Goal: Information Seeking & Learning: Learn about a topic

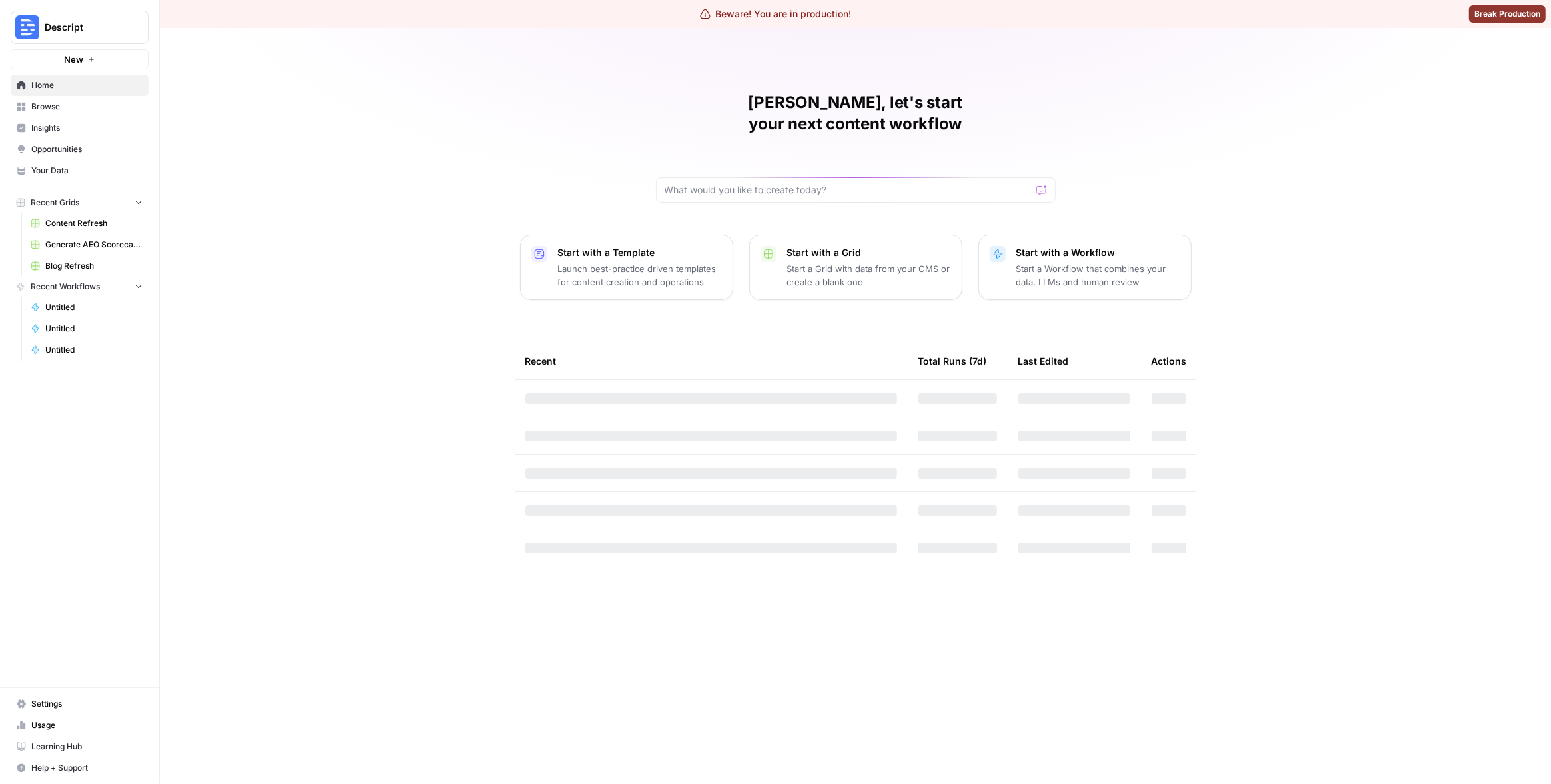
click at [123, 106] on span "Browse" at bounding box center [87, 106] width 111 height 12
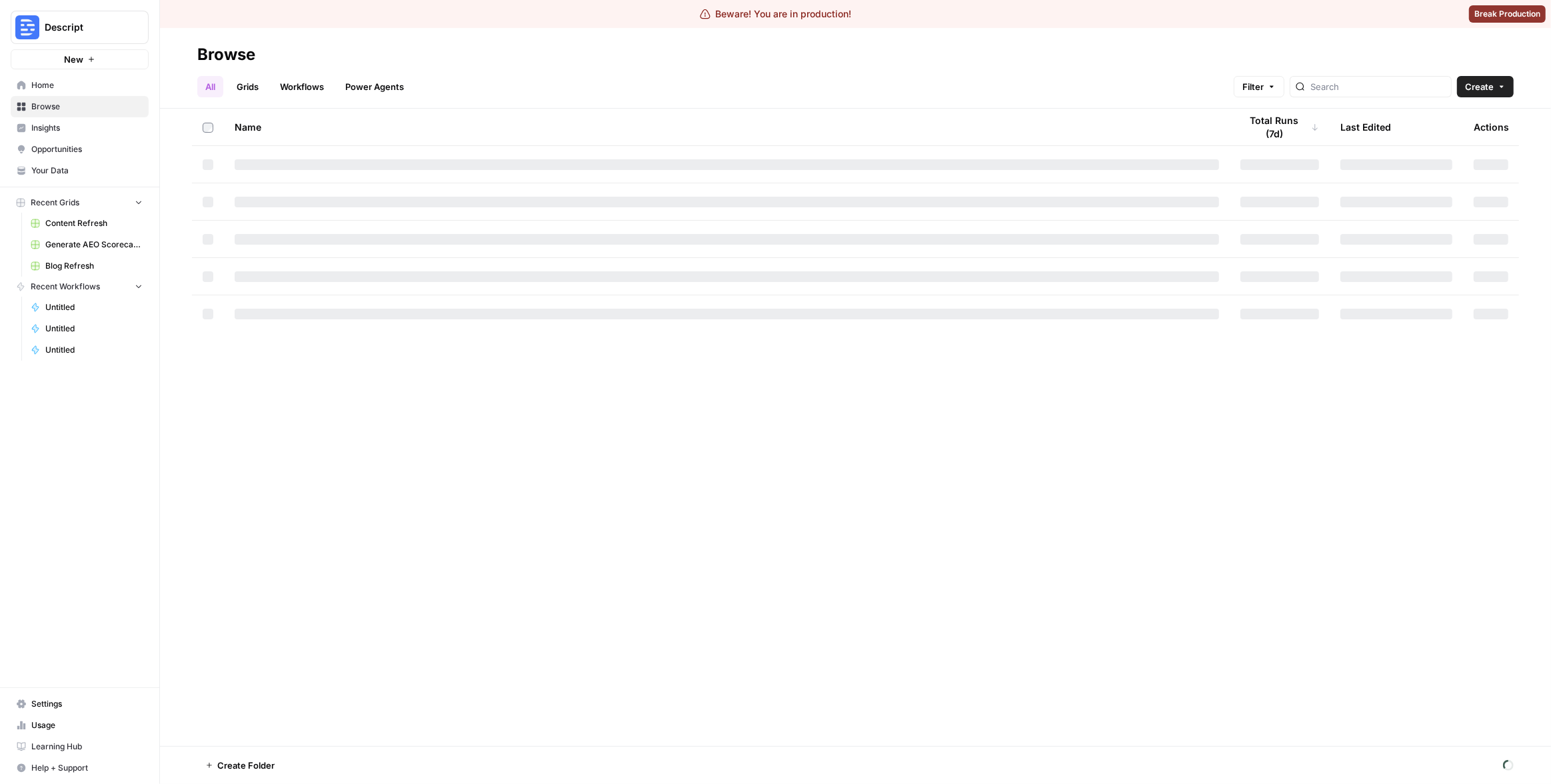
click at [50, 124] on span "Insights" at bounding box center [87, 128] width 111 height 12
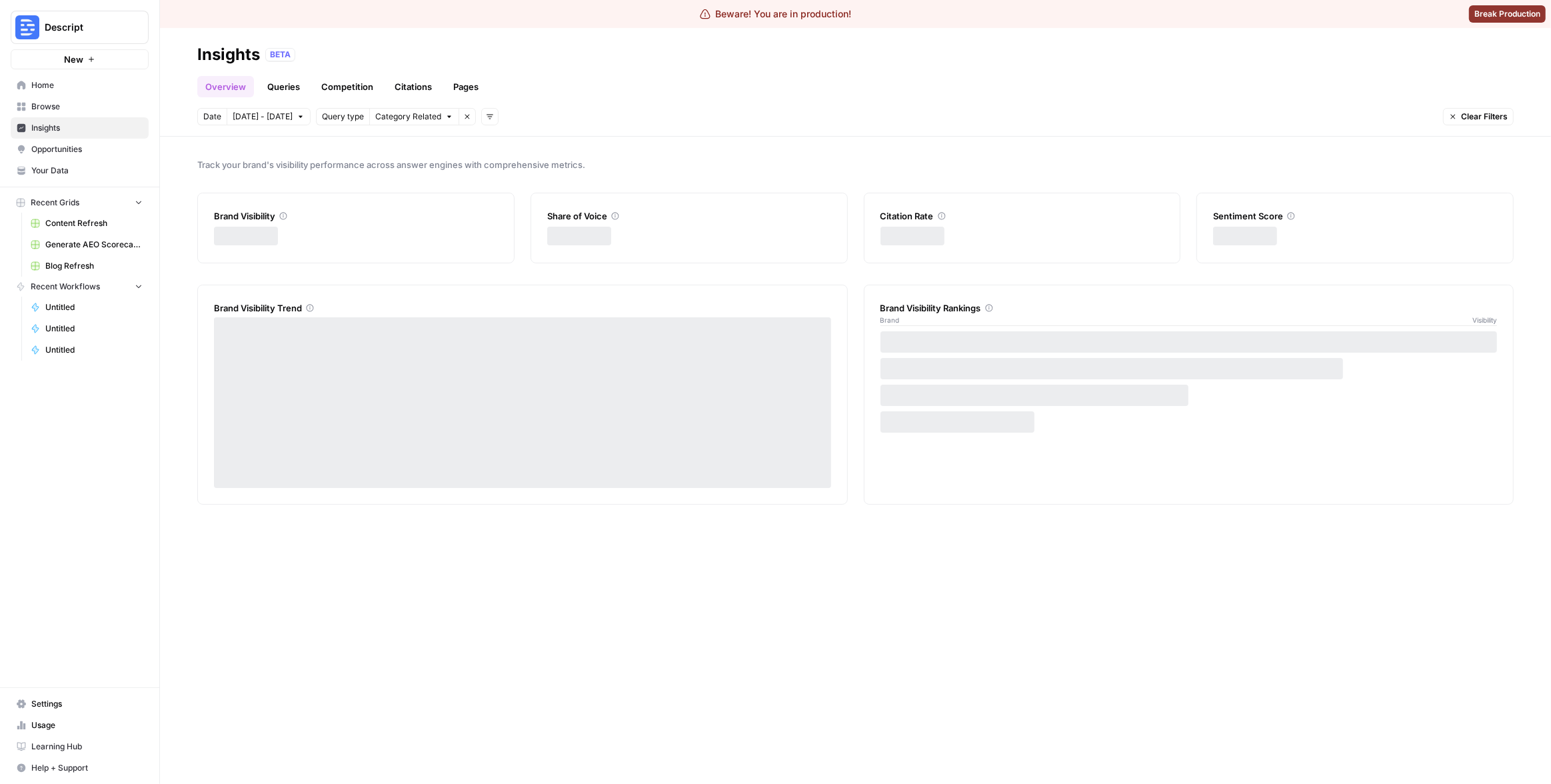
click at [441, 83] on ul "Overview Queries Competition Citations Pages" at bounding box center [341, 86] width 289 height 21
click at [456, 84] on link "Pages" at bounding box center [466, 86] width 41 height 21
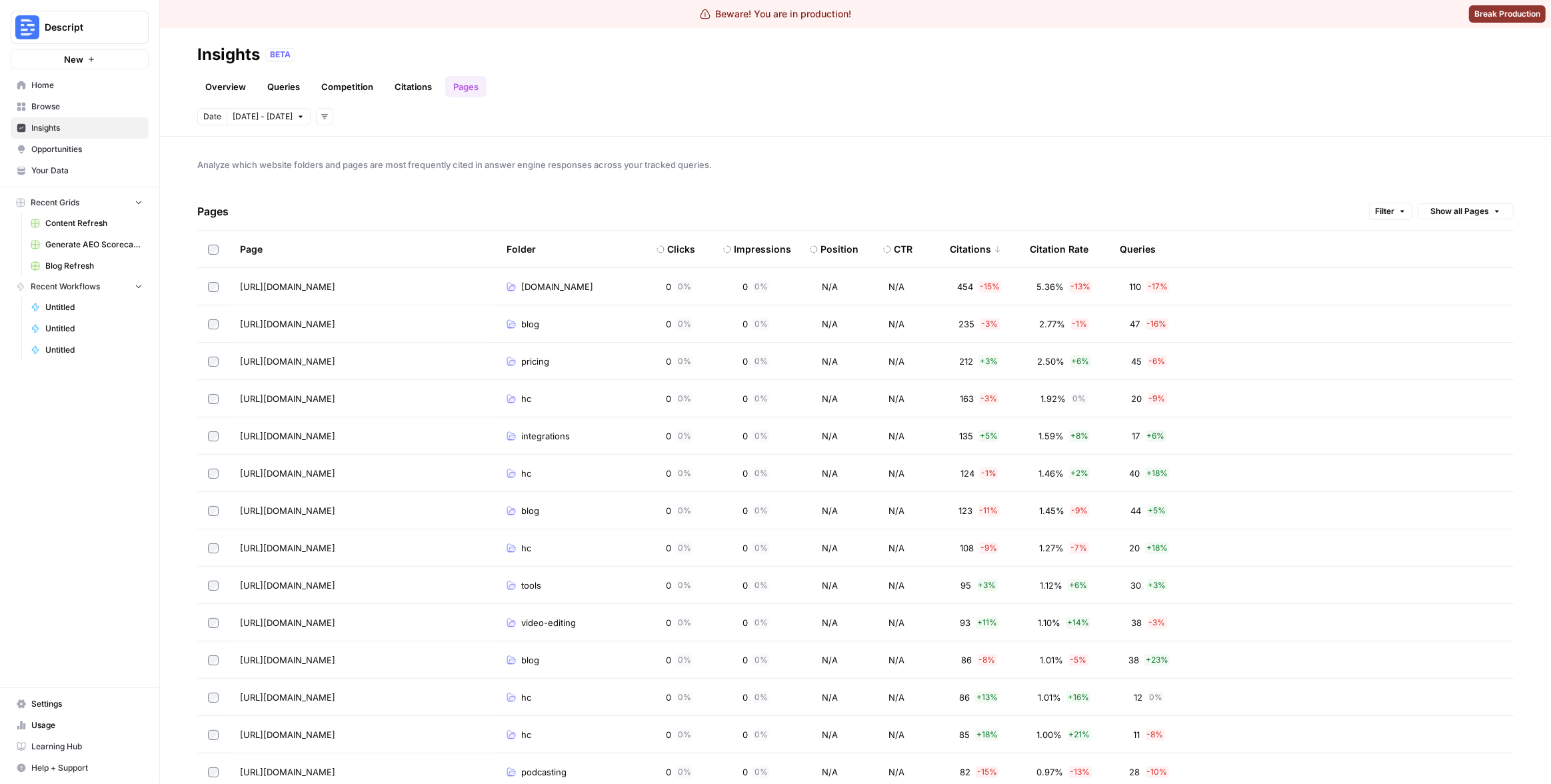
click at [427, 90] on link "Citations" at bounding box center [414, 86] width 54 height 21
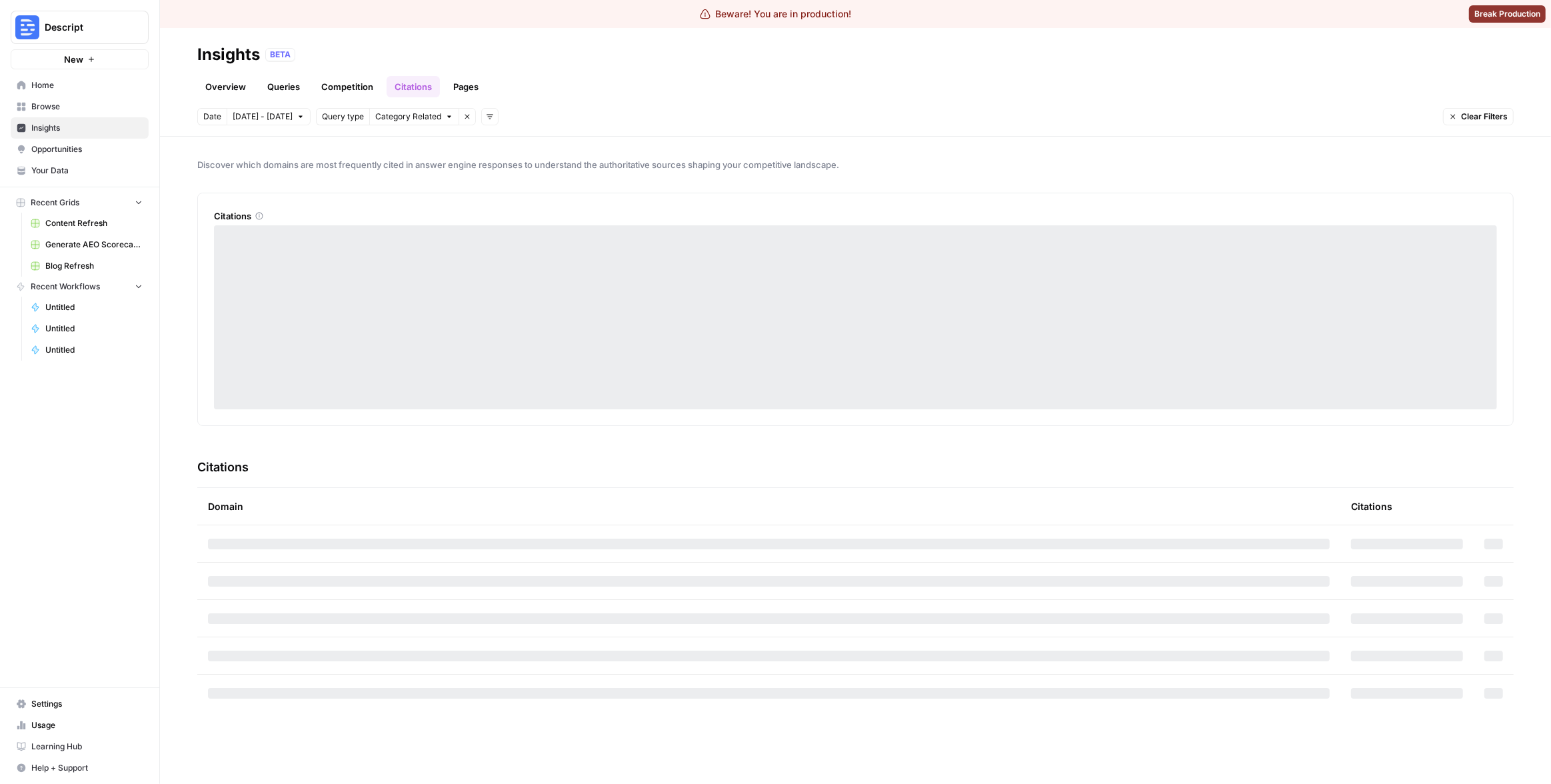
click at [542, 100] on header "Insights BETA Overview Queries Competition Citations Pages Date Oct 4 - Oct 10 …" at bounding box center [855, 83] width 1391 height 109
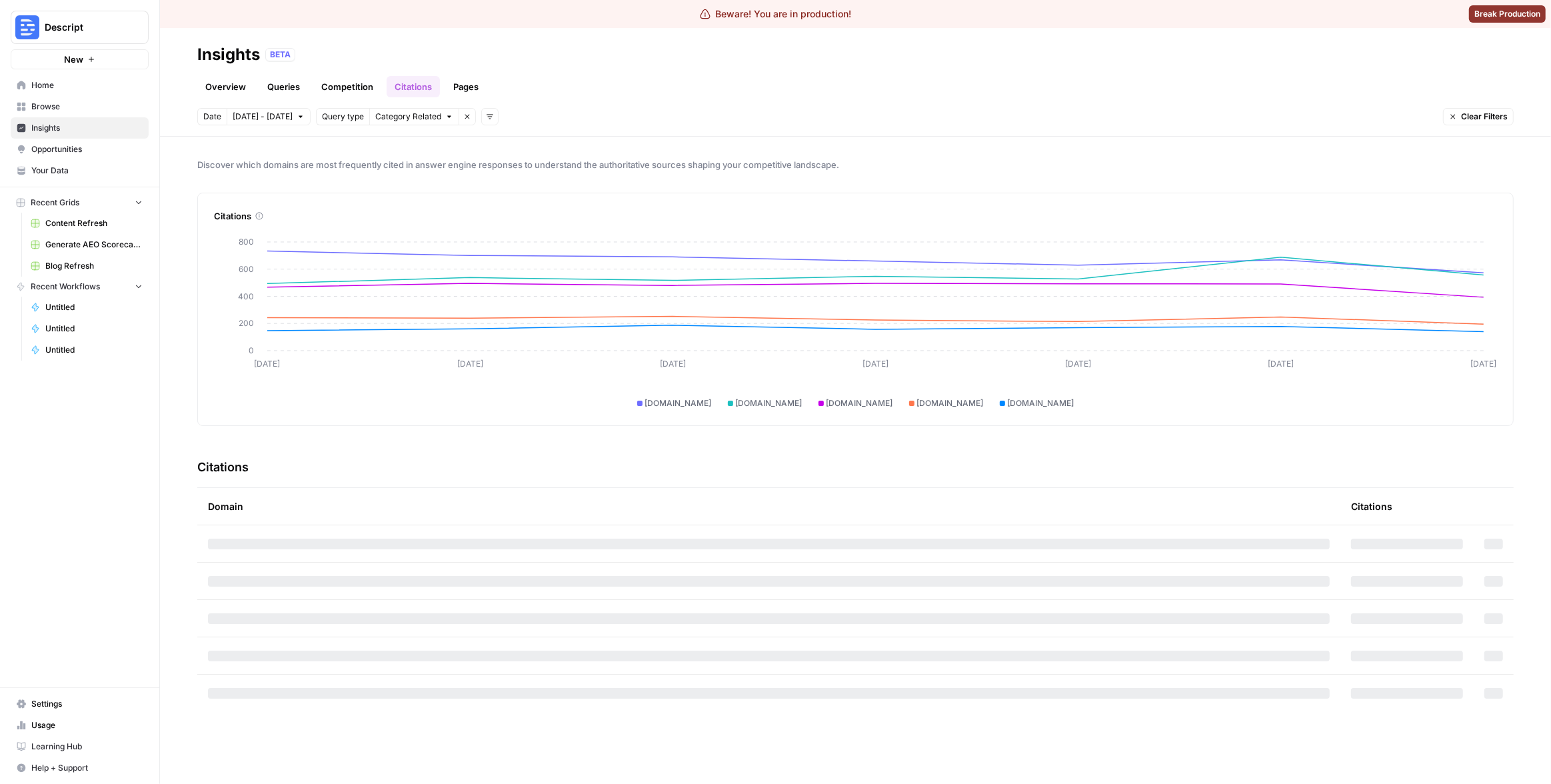
click at [464, 90] on link "Pages" at bounding box center [466, 86] width 41 height 21
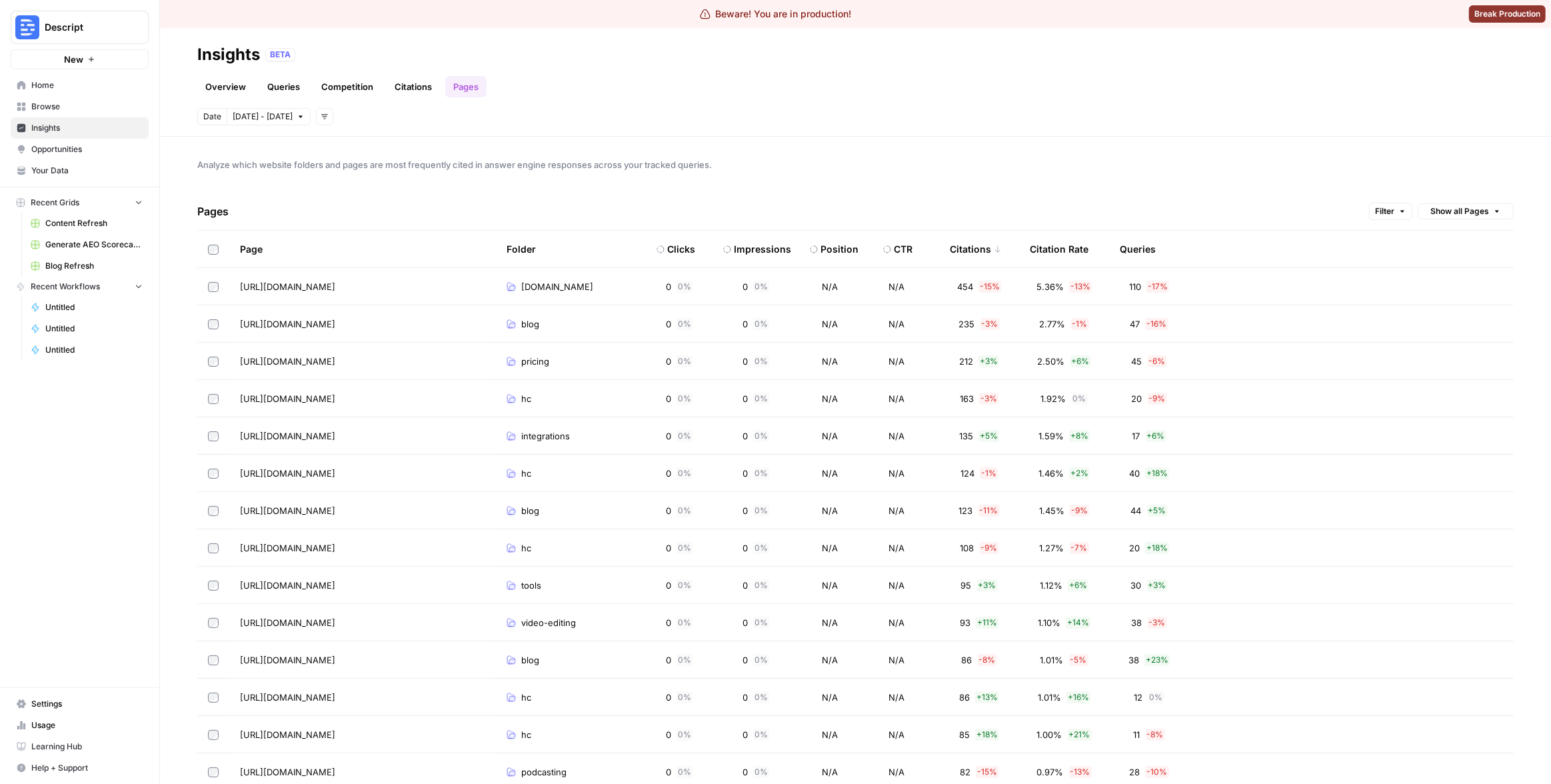
click at [76, 27] on span "Descript" at bounding box center [85, 27] width 80 height 13
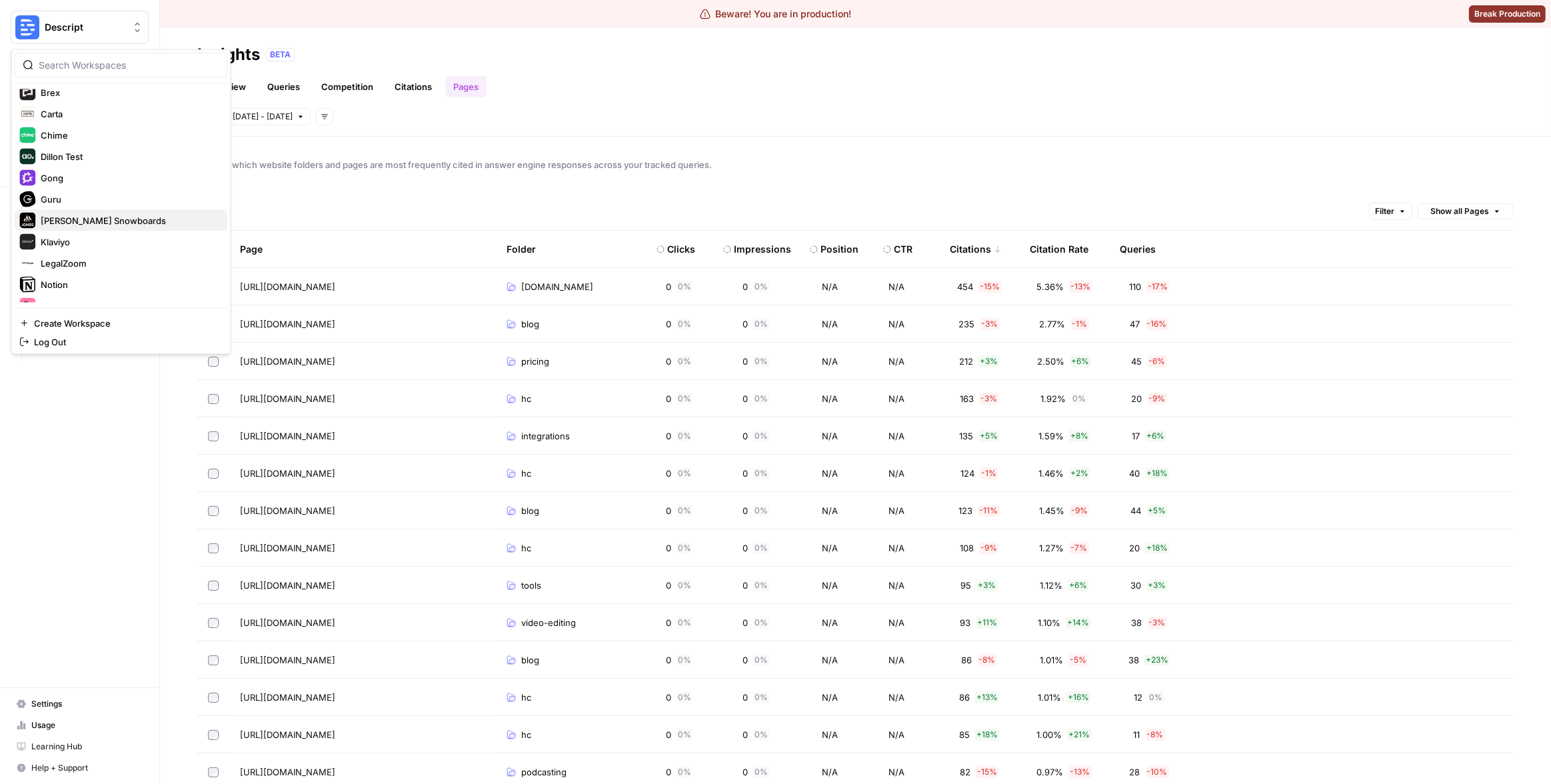
scroll to position [300, 0]
click at [66, 247] on span "Notion" at bounding box center [128, 247] width 176 height 13
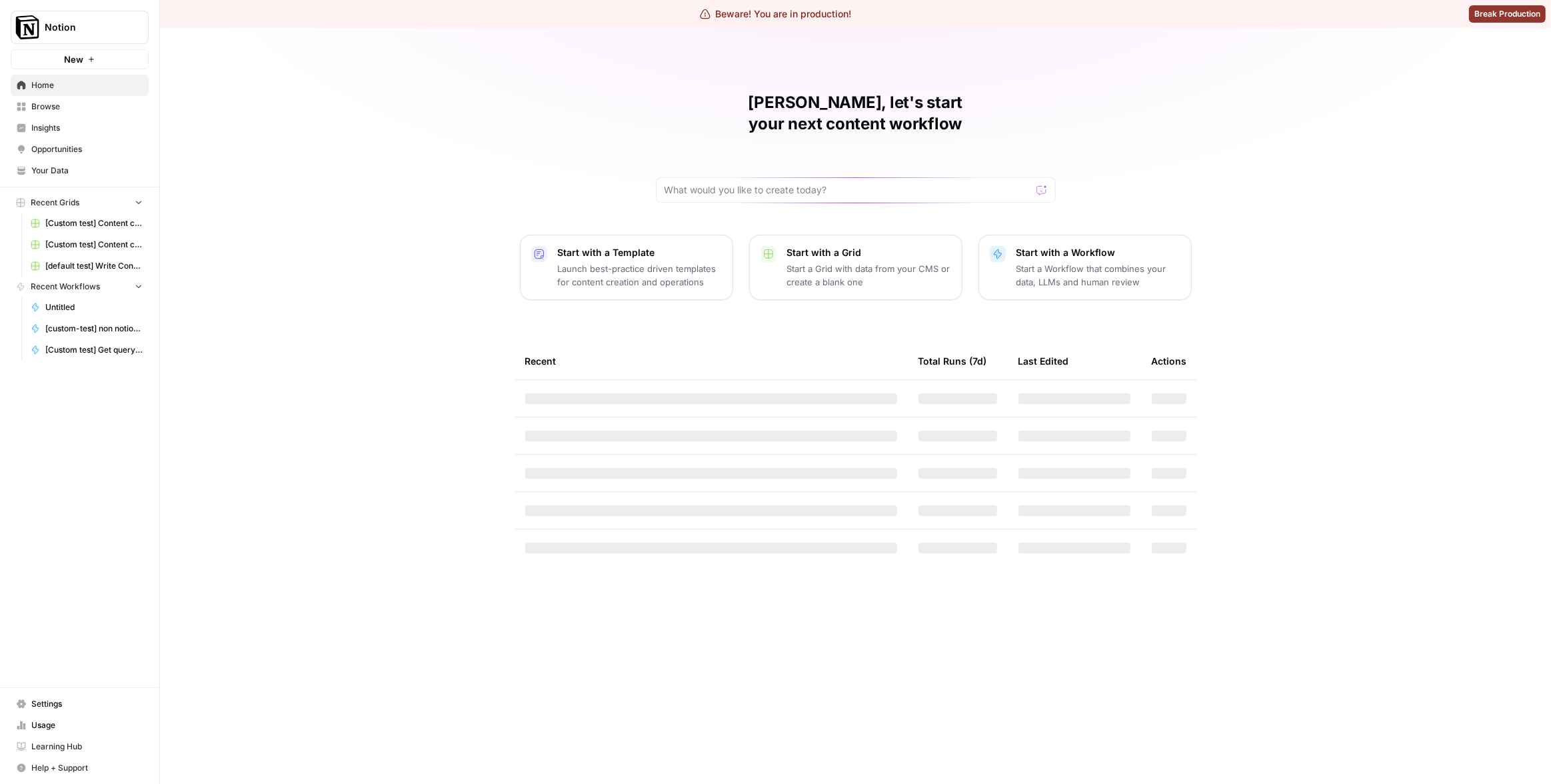
click at [77, 132] on span "Insights" at bounding box center [87, 128] width 111 height 12
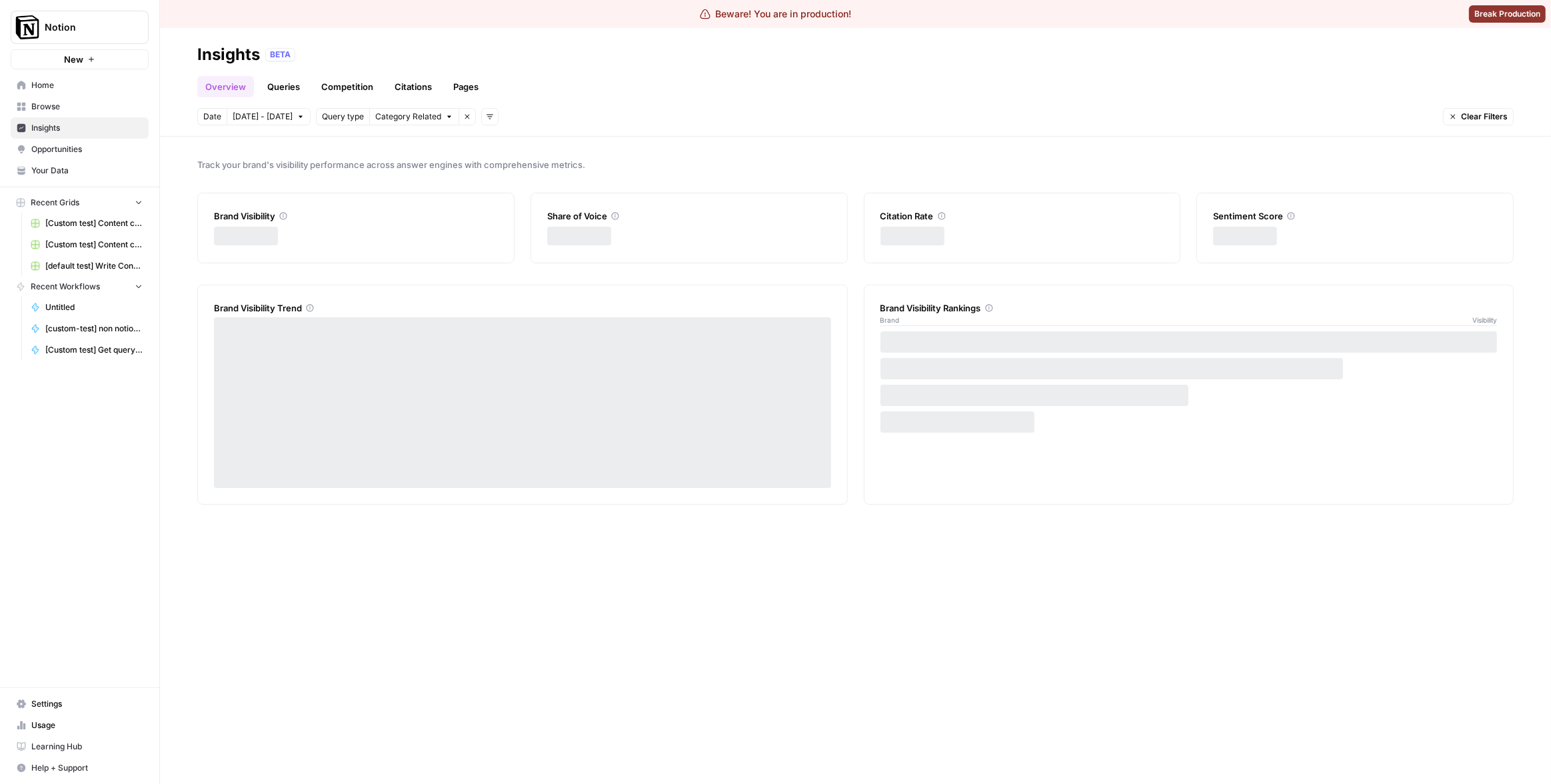
click at [468, 84] on link "Pages" at bounding box center [466, 86] width 41 height 21
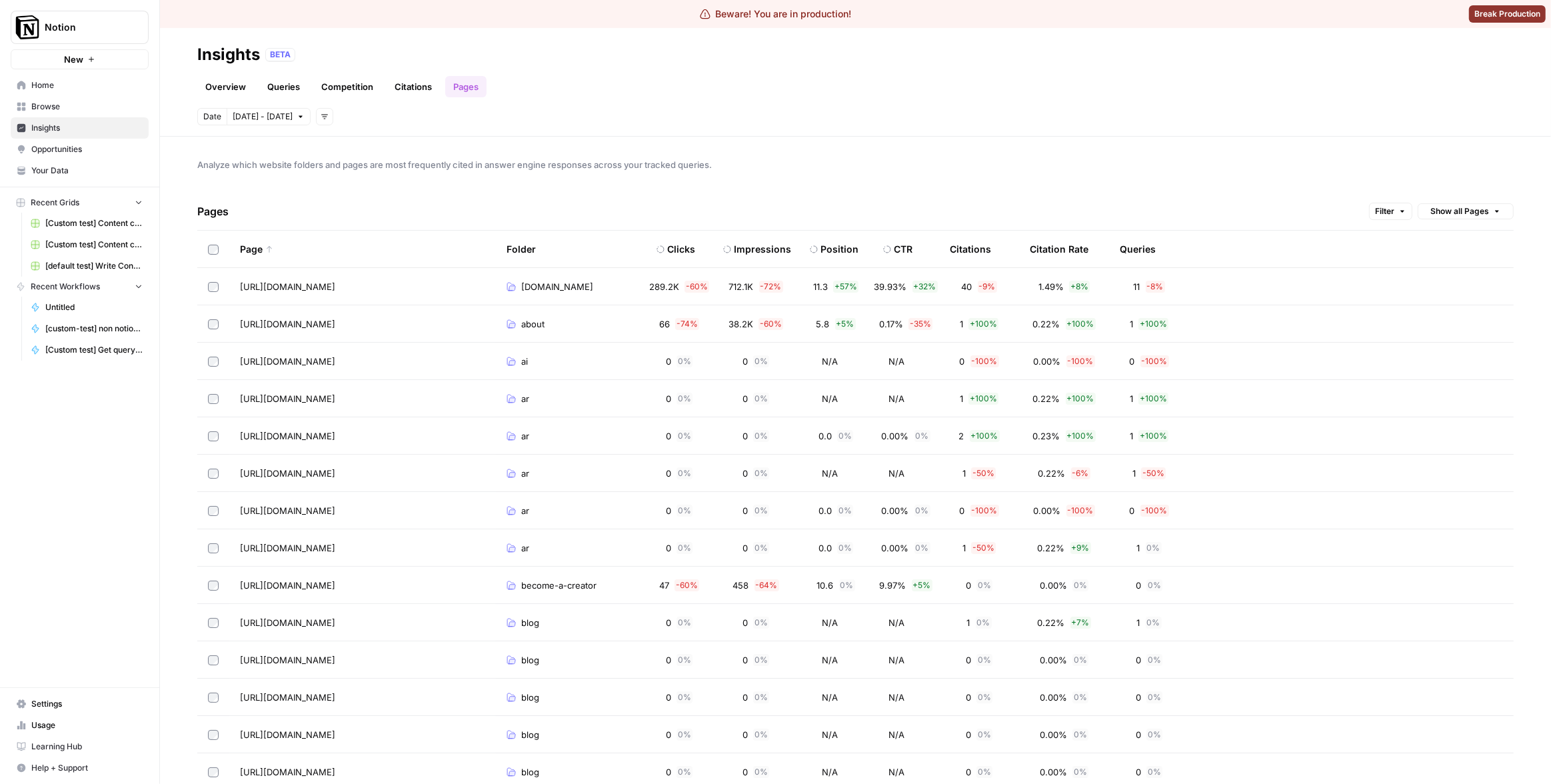
click at [661, 98] on header "Insights BETA Overview Queries Competition Citations Pages Date Oct 4 - Oct 10 …" at bounding box center [855, 83] width 1391 height 109
click at [696, 262] on th "Clicks" at bounding box center [679, 249] width 67 height 37
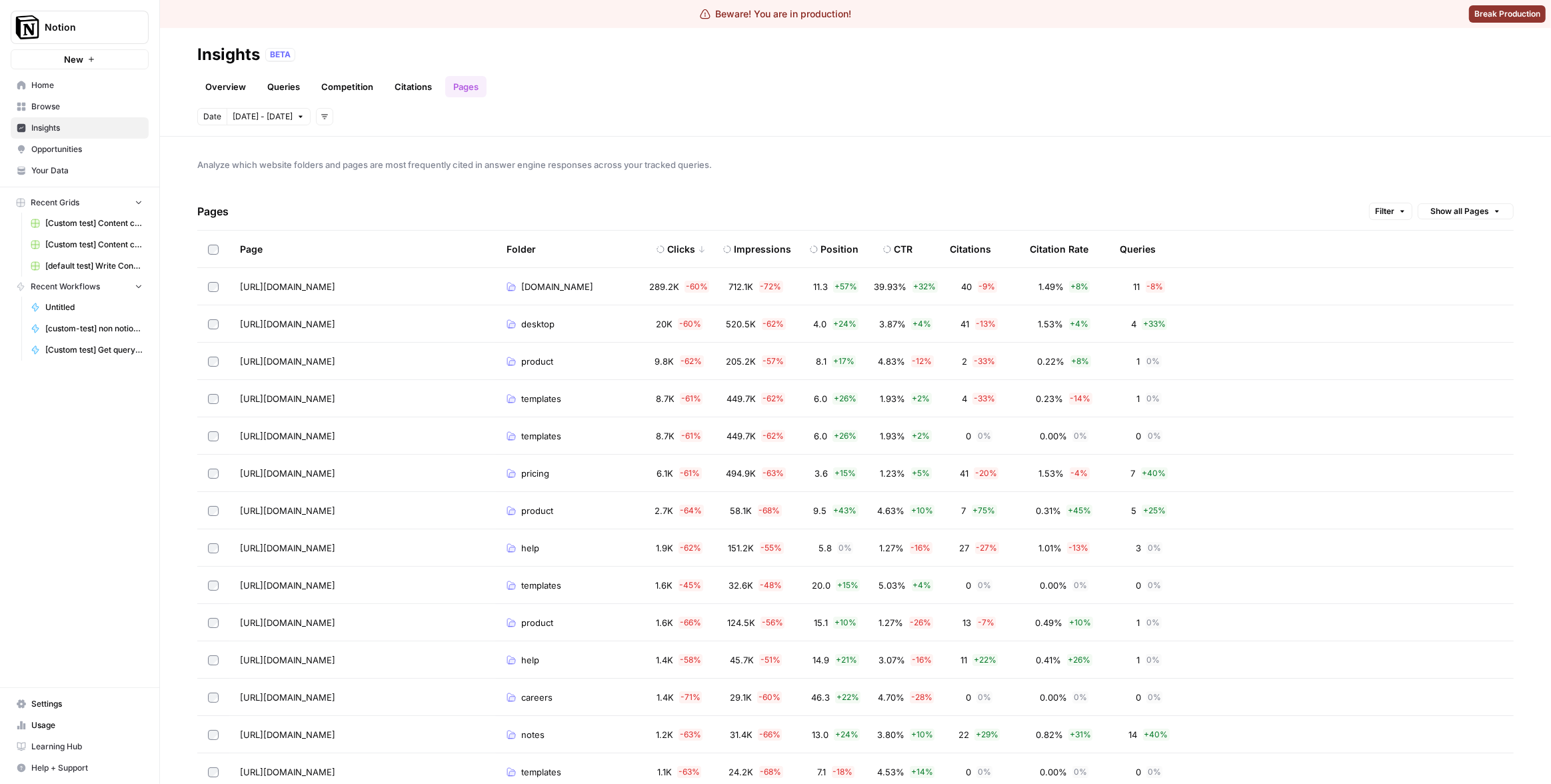
click at [686, 246] on div "Clicks" at bounding box center [682, 249] width 28 height 13
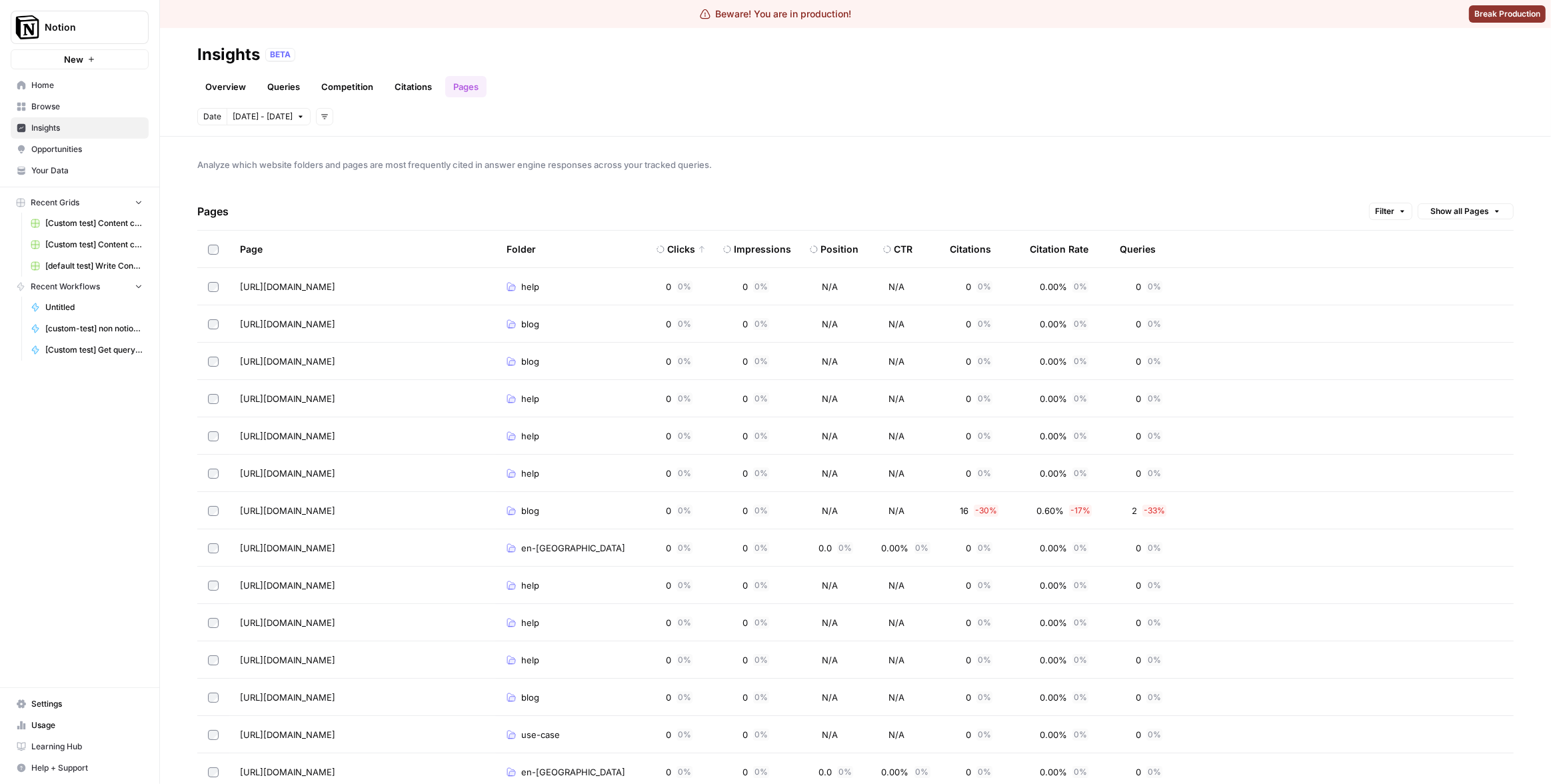
click at [1046, 208] on div "Pages Filter Show all Pages" at bounding box center [855, 211] width 1316 height 38
click at [254, 247] on div "Page" at bounding box center [251, 249] width 23 height 37
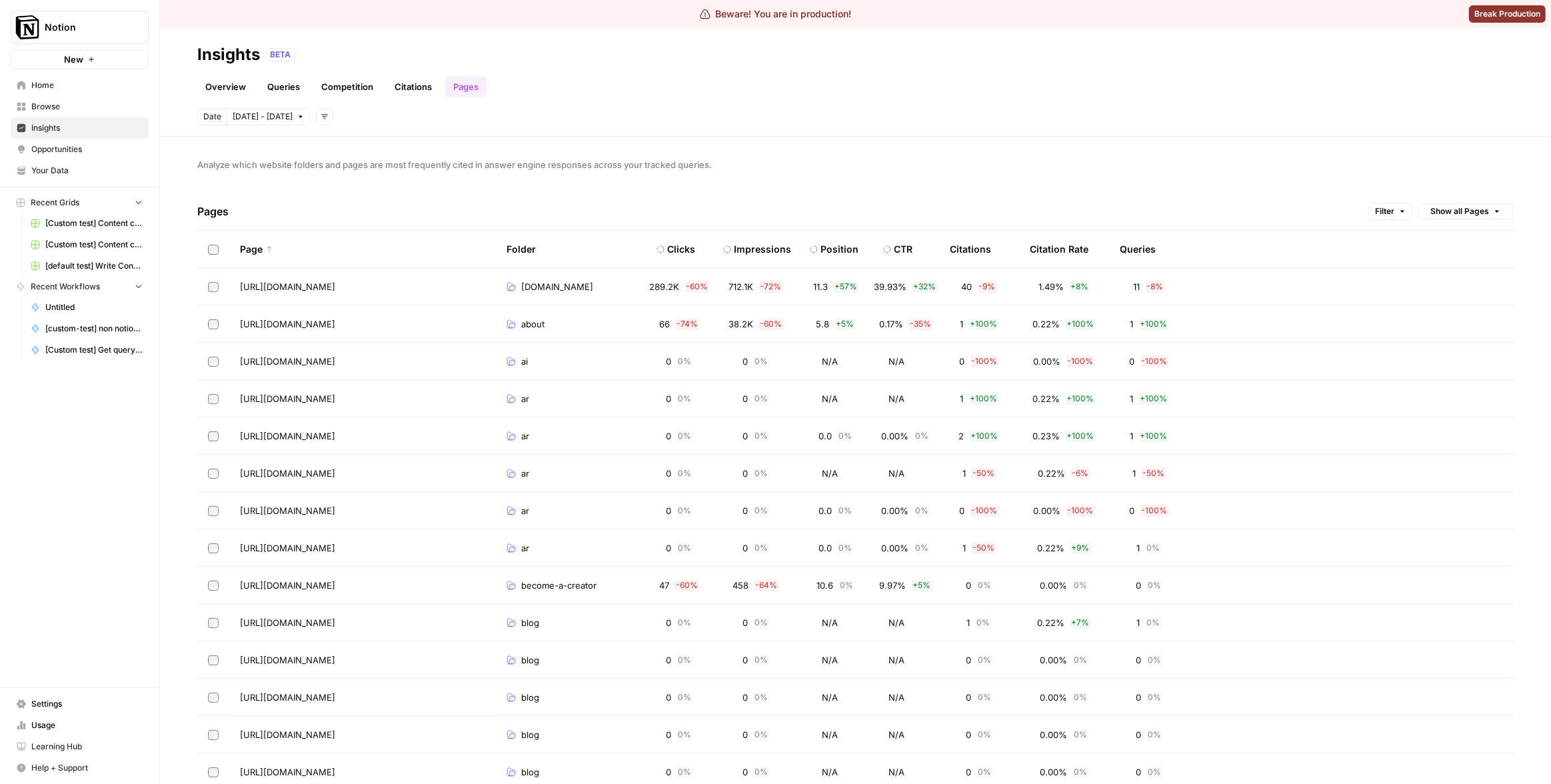
click at [254, 247] on div "Page" at bounding box center [256, 249] width 33 height 37
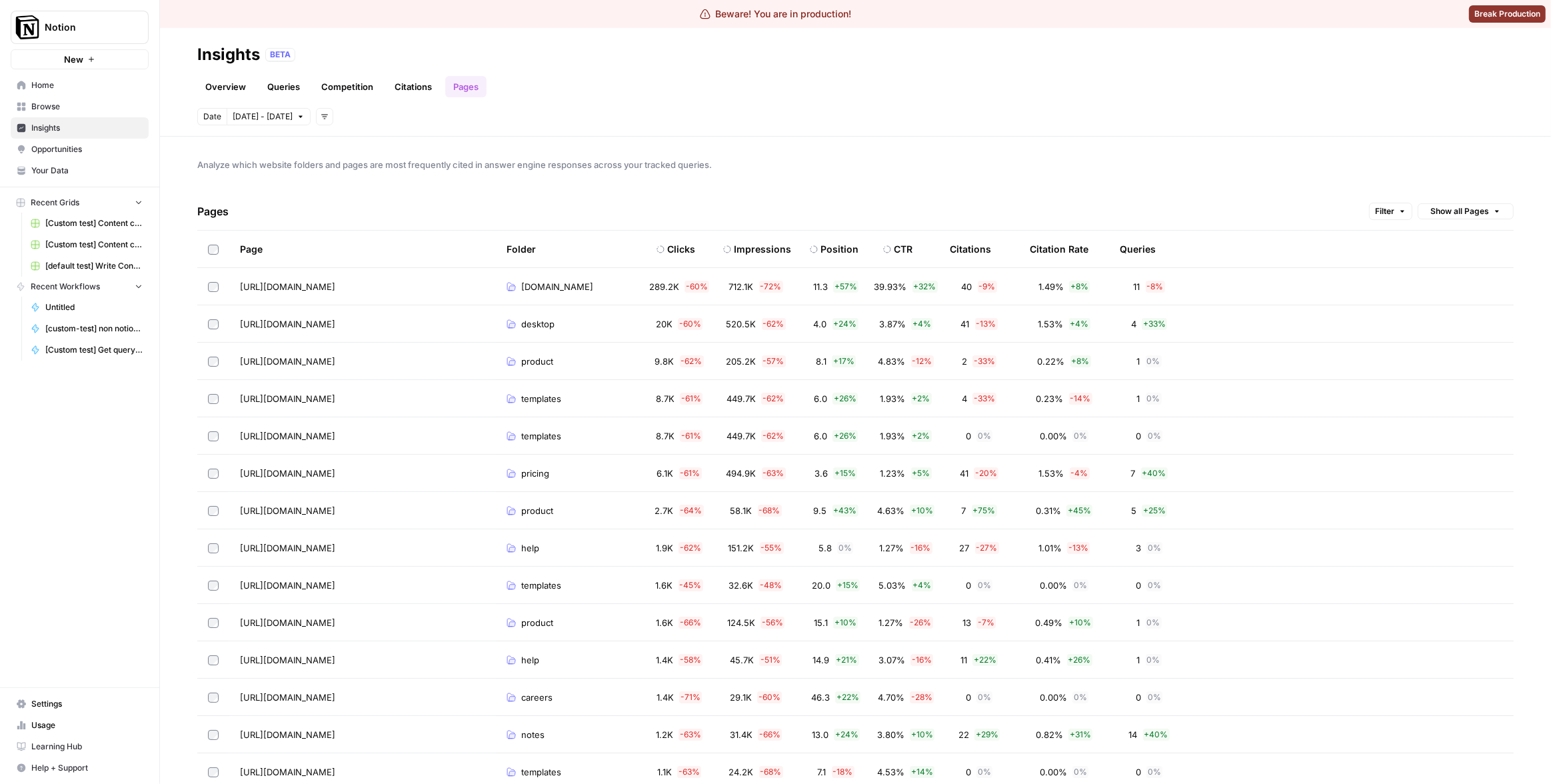
click at [701, 108] on div "Date Oct 4 - Oct 10 Add filters" at bounding box center [855, 117] width 1316 height 17
click at [292, 83] on link "Queries" at bounding box center [284, 86] width 49 height 21
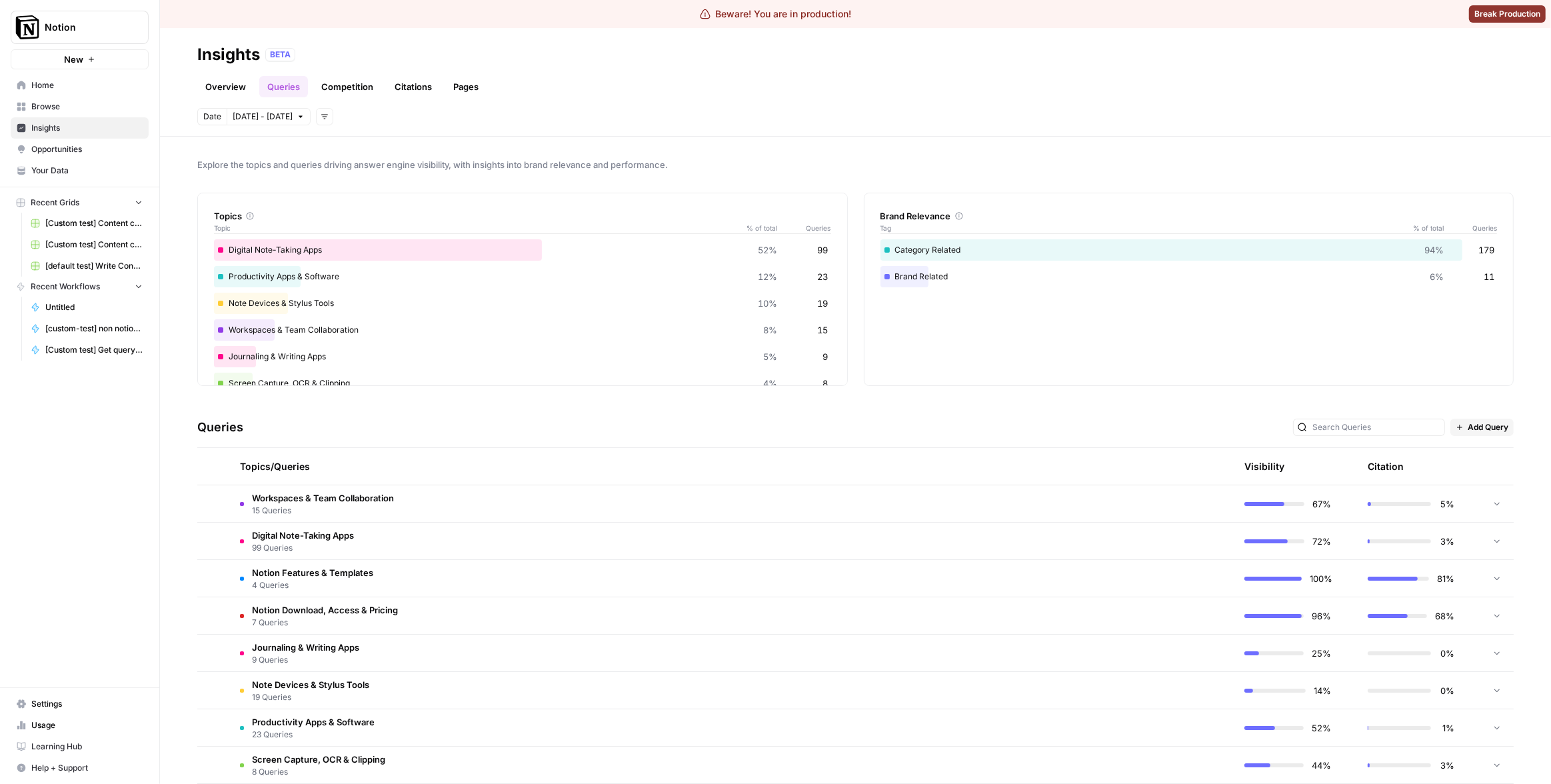
click at [408, 85] on link "Citations" at bounding box center [414, 86] width 54 height 21
